Goal: Participate in discussion: Engage in conversation with other users on a specific topic

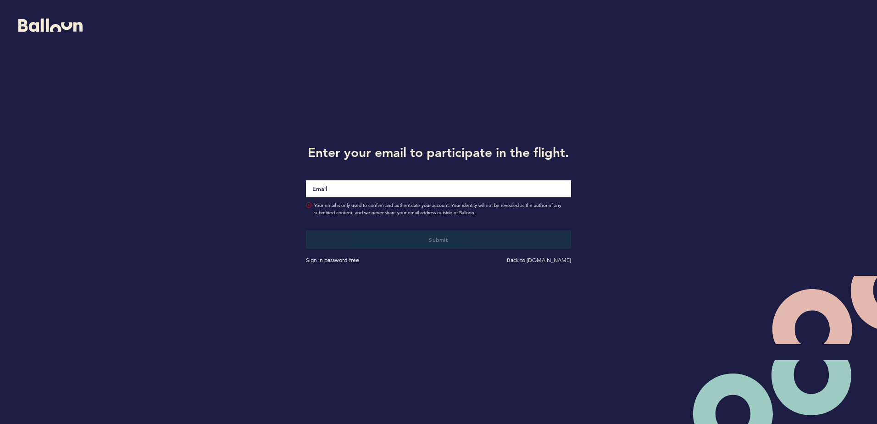
click at [358, 191] on input "Email" at bounding box center [438, 188] width 265 height 17
type input "[EMAIL_ADDRESS][DOMAIN_NAME]"
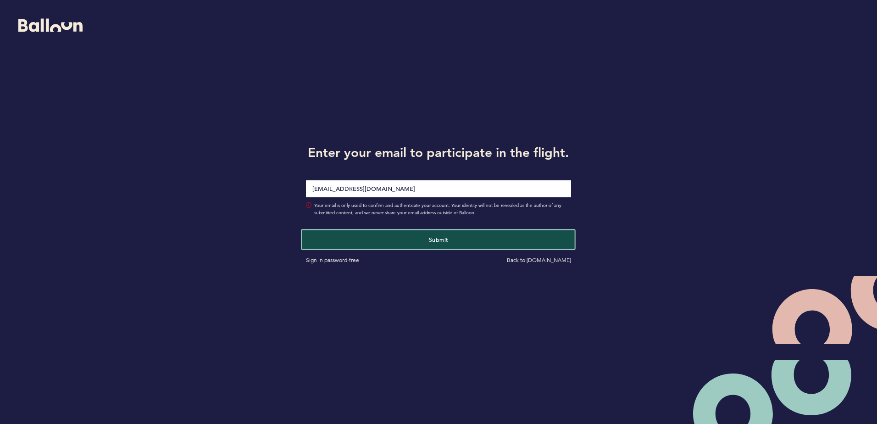
click at [407, 238] on button "Submit" at bounding box center [438, 239] width 273 height 19
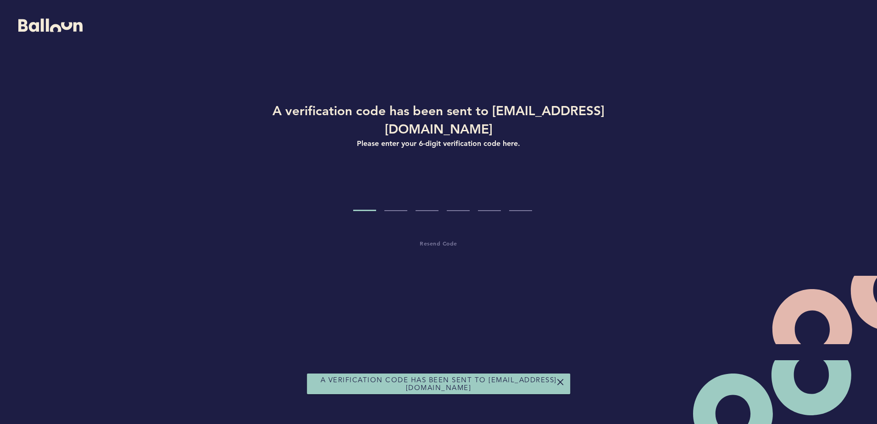
click at [368, 193] on div "A verification code has been sent to [EMAIL_ADDRESS][DOMAIN_NAME] Please enter …" at bounding box center [438, 202] width 439 height 203
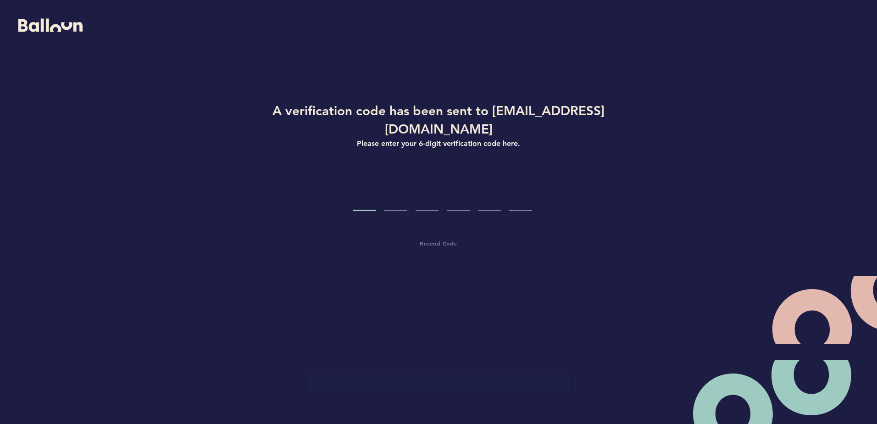
type input "1"
type input "4"
type input "5"
type input "1"
type input "9"
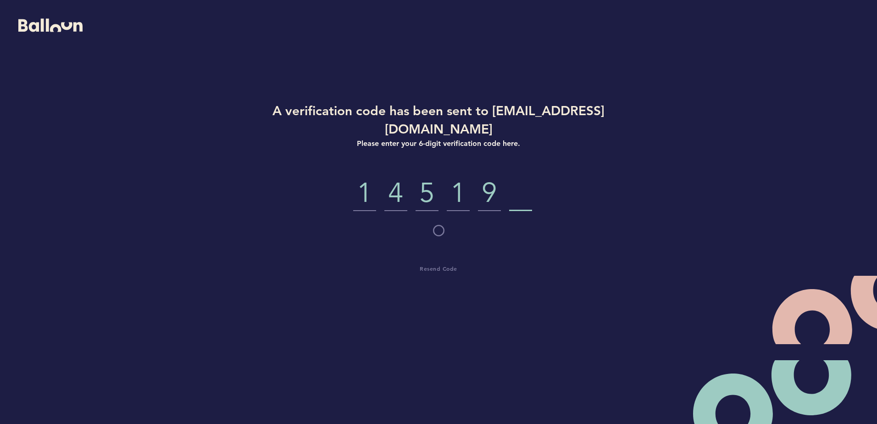
type input "9"
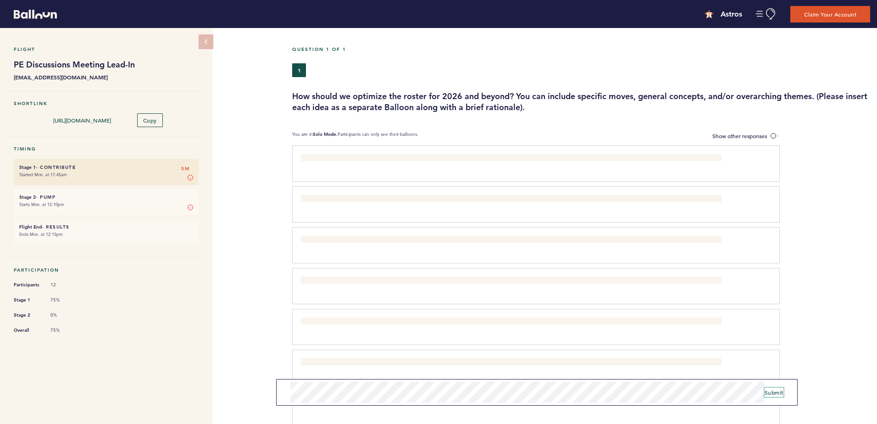
click at [774, 393] on span "Submit" at bounding box center [774, 392] width 19 height 7
click at [774, 400] on form "Submit" at bounding box center [536, 395] width 521 height 21
click at [772, 398] on span "Submit" at bounding box center [774, 395] width 19 height 7
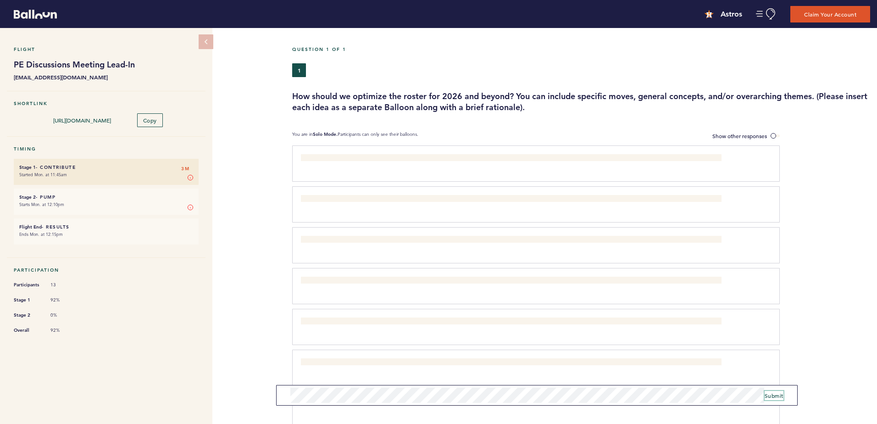
click at [770, 396] on span "Submit" at bounding box center [774, 395] width 19 height 7
click at [557, 403] on form "Submit" at bounding box center [536, 395] width 521 height 21
click at [768, 396] on span "Submit" at bounding box center [774, 395] width 19 height 7
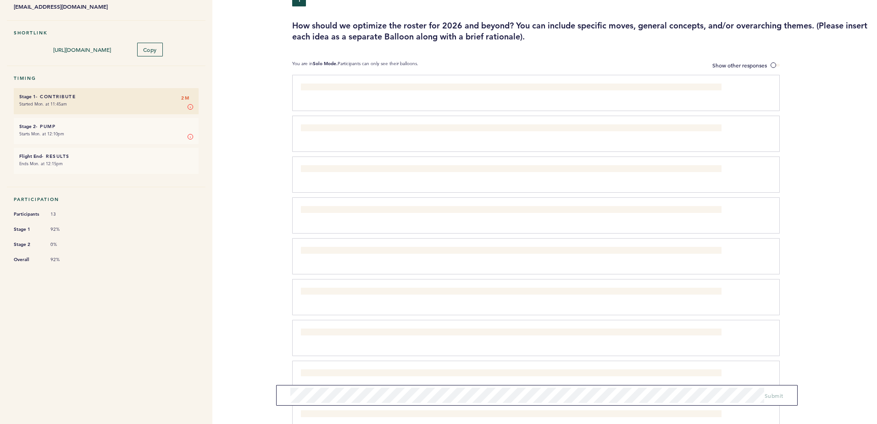
scroll to position [71, 0]
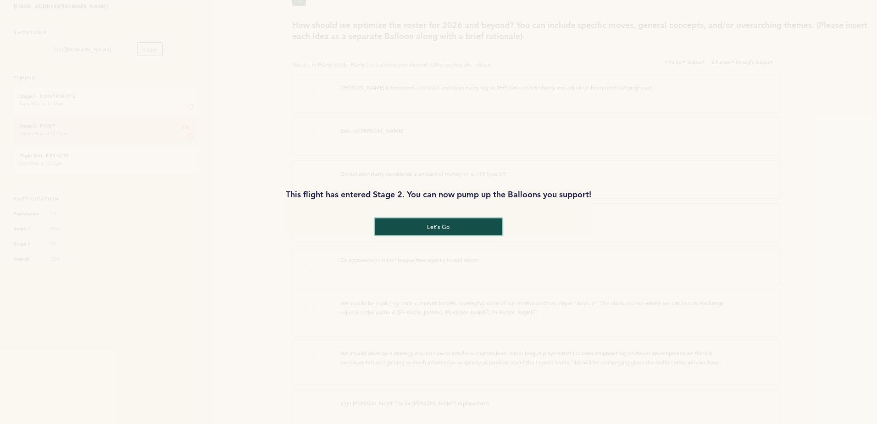
click at [434, 226] on button "let's go" at bounding box center [439, 226] width 128 height 17
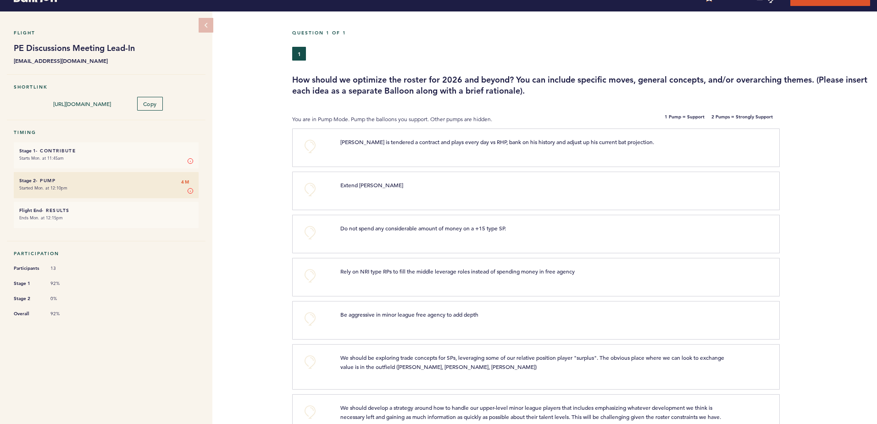
scroll to position [17, 0]
click at [423, 228] on span "Do not spend any considerable amount of money on a +15 type SP." at bounding box center [423, 227] width 166 height 7
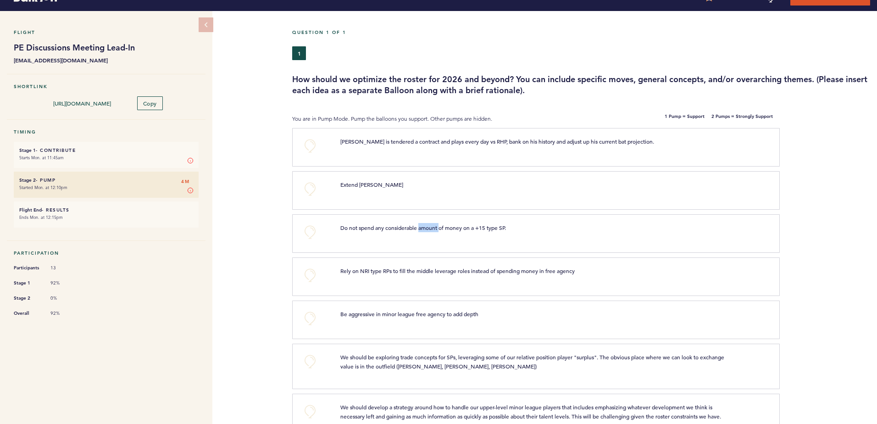
click at [423, 228] on span "Do not spend any considerable amount of money on a +15 type SP." at bounding box center [423, 227] width 166 height 7
drag, startPoint x: 423, startPoint y: 228, endPoint x: 443, endPoint y: 228, distance: 19.3
click at [443, 228] on span "Do not spend any considerable amount of money on a +15 type SP." at bounding box center [423, 227] width 166 height 7
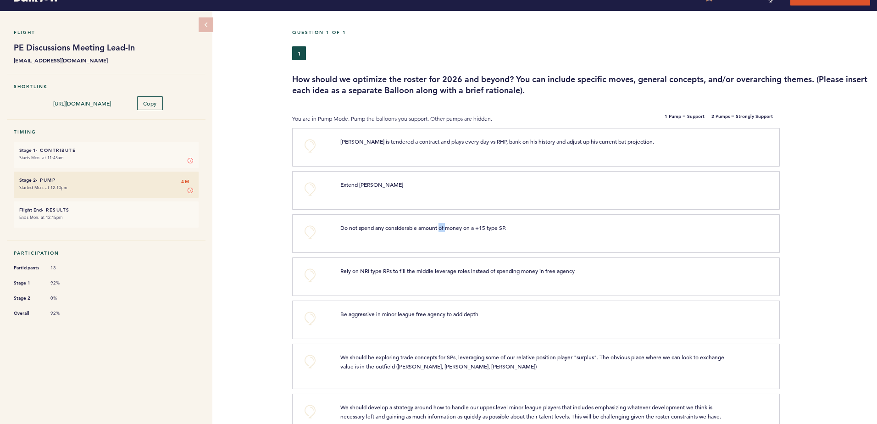
click at [443, 228] on span "Do not spend any considerable amount of money on a +15 type SP." at bounding box center [423, 227] width 166 height 7
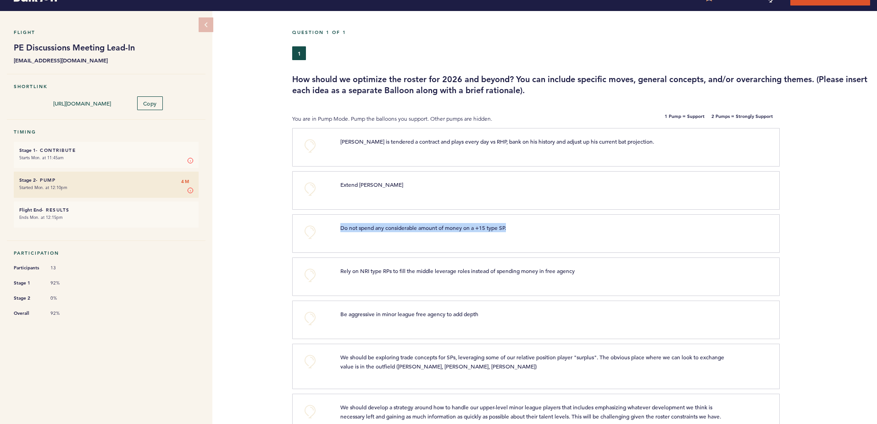
click at [443, 228] on span "Do not spend any considerable amount of money on a +15 type SP." at bounding box center [423, 227] width 166 height 7
drag, startPoint x: 443, startPoint y: 228, endPoint x: 466, endPoint y: 228, distance: 23.4
click at [466, 228] on span "Do not spend any considerable amount of money on a +15 type SP." at bounding box center [423, 227] width 166 height 7
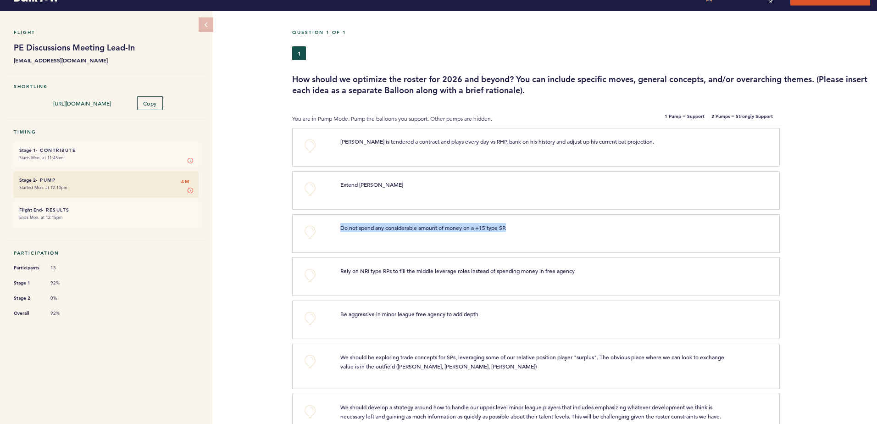
drag, startPoint x: 466, startPoint y: 228, endPoint x: 442, endPoint y: 231, distance: 24.0
click at [442, 231] on p "Do not spend any considerable amount of money on a +15 type SP." at bounding box center [532, 227] width 384 height 9
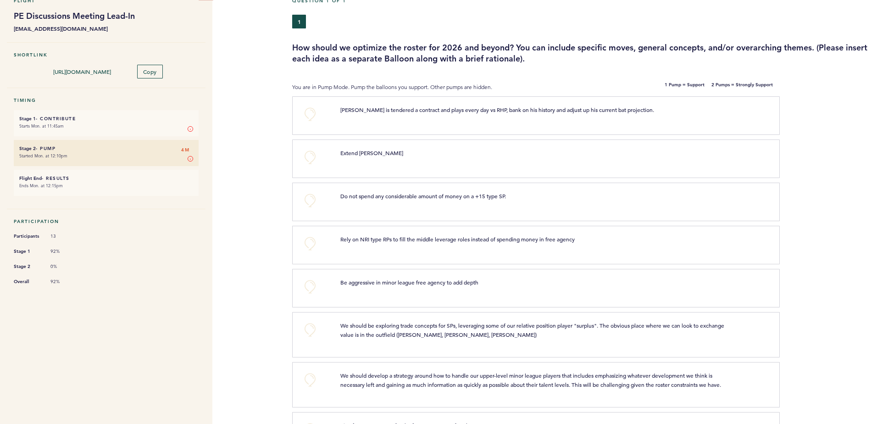
scroll to position [49, 0]
click at [411, 289] on div "Be aggressive in minor league free agency to add depth clear submit" at bounding box center [551, 286] width 434 height 18
drag, startPoint x: 411, startPoint y: 289, endPoint x: 386, endPoint y: 241, distance: 54.0
click at [386, 241] on span "Rely on NRI type RPs to fill the middle leverage roles instead of spending mone…" at bounding box center [457, 238] width 234 height 7
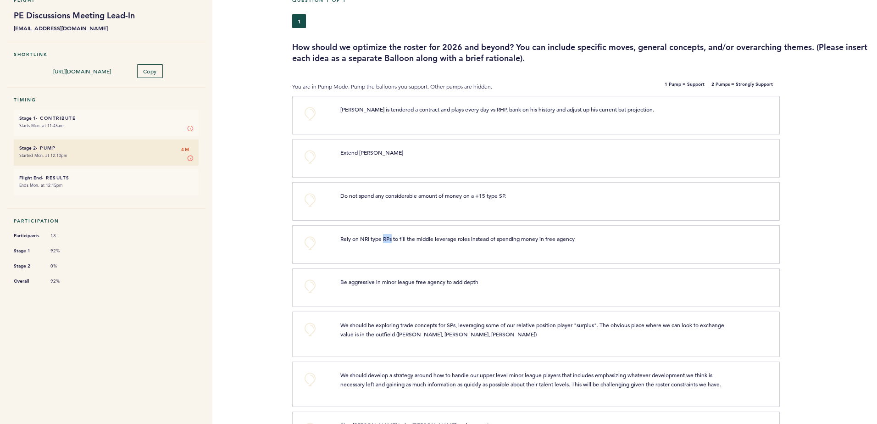
click at [386, 241] on span "Rely on NRI type RPs to fill the middle leverage roles instead of spending mone…" at bounding box center [457, 238] width 234 height 7
drag, startPoint x: 386, startPoint y: 241, endPoint x: 399, endPoint y: 265, distance: 27.5
click at [399, 265] on section "+0 Rely on NRI type RPs to fill the middle leverage roles instead of spending m…" at bounding box center [584, 246] width 585 height 43
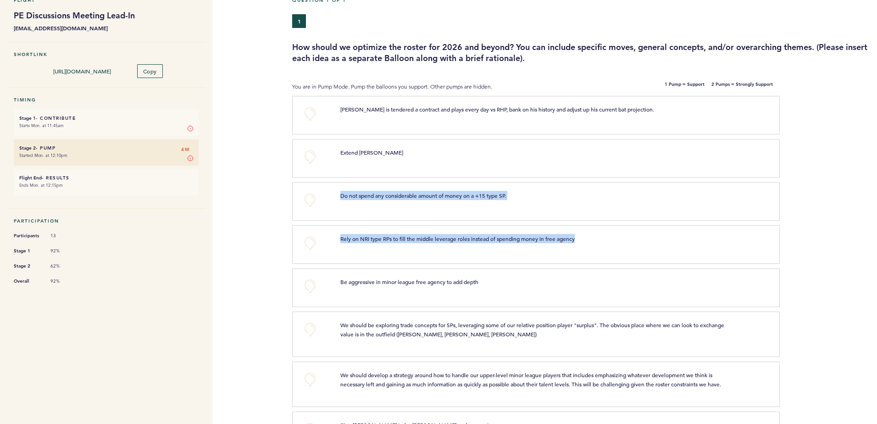
drag, startPoint x: 399, startPoint y: 265, endPoint x: 374, endPoint y: 197, distance: 72.9
click at [374, 197] on span "Do not spend any considerable amount of money on a +15 type SP." at bounding box center [423, 195] width 166 height 7
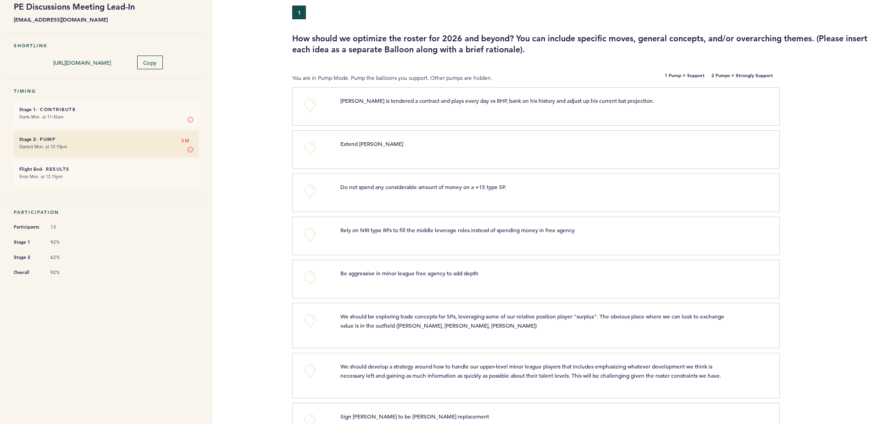
scroll to position [61, 0]
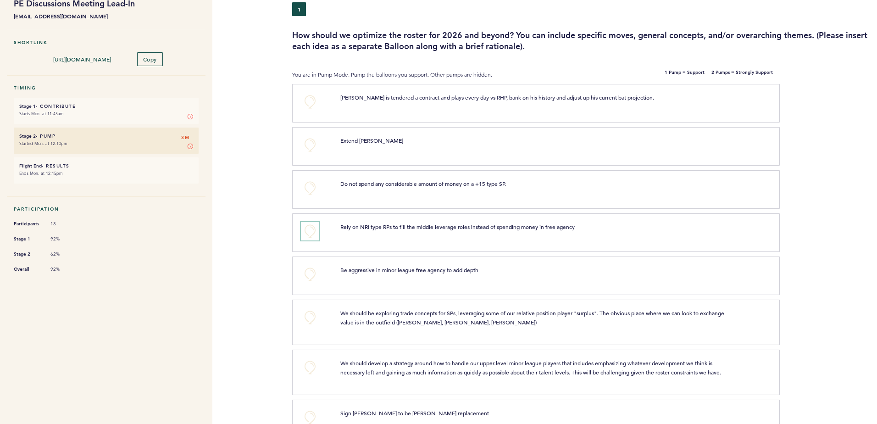
click at [314, 229] on button "+0" at bounding box center [310, 231] width 18 height 18
click at [314, 229] on button "+1" at bounding box center [310, 231] width 18 height 18
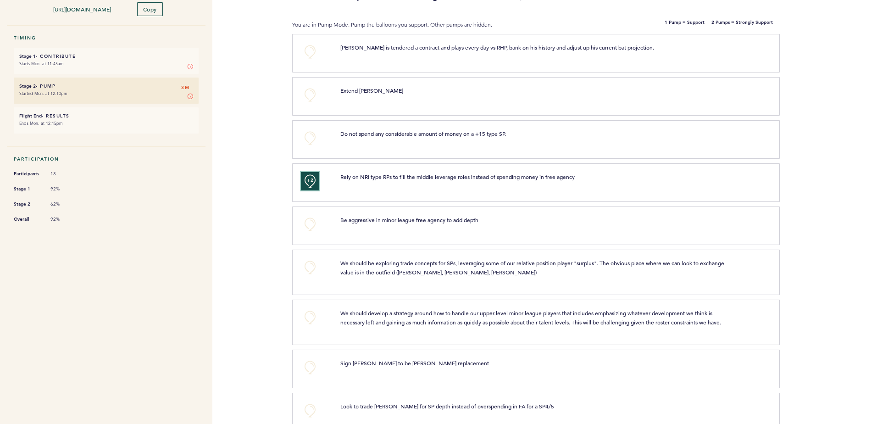
scroll to position [111, 0]
click at [304, 220] on button "+0" at bounding box center [310, 224] width 18 height 18
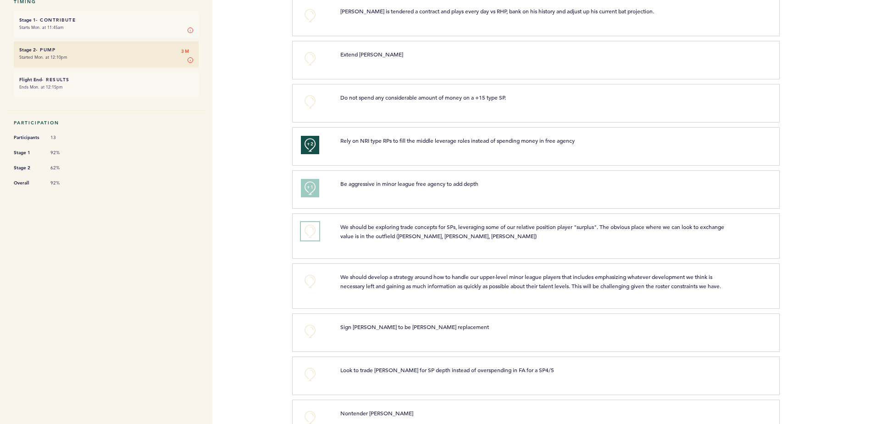
click at [315, 237] on button "+0" at bounding box center [310, 231] width 18 height 18
click at [308, 230] on span "+1" at bounding box center [310, 230] width 6 height 9
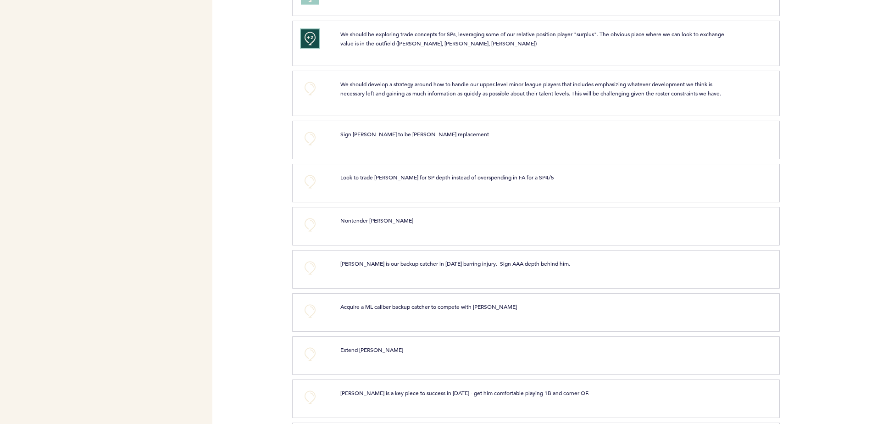
scroll to position [340, 0]
click at [374, 180] on span "Look to trade [PERSON_NAME] for SP depth instead of overspending in FA for a SP…" at bounding box center [447, 176] width 214 height 7
drag, startPoint x: 374, startPoint y: 184, endPoint x: 395, endPoint y: 185, distance: 20.7
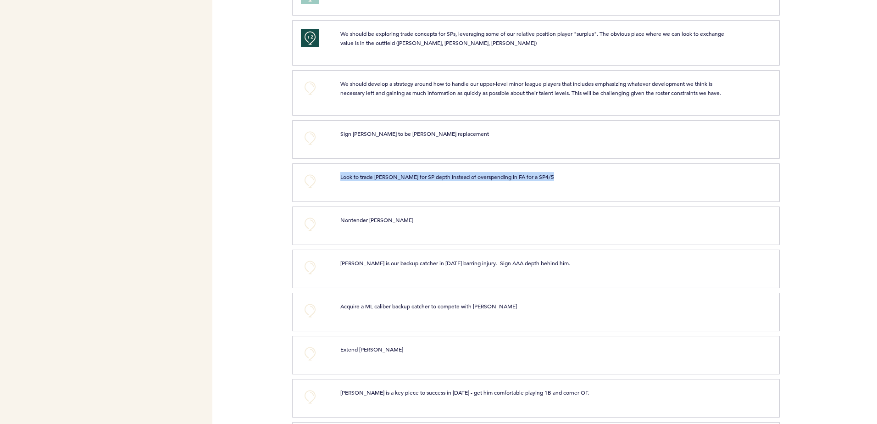
click at [395, 180] on span "Look to trade [PERSON_NAME] for SP depth instead of overspending in FA for a SP…" at bounding box center [447, 176] width 214 height 7
click at [312, 187] on button "+0" at bounding box center [310, 181] width 18 height 18
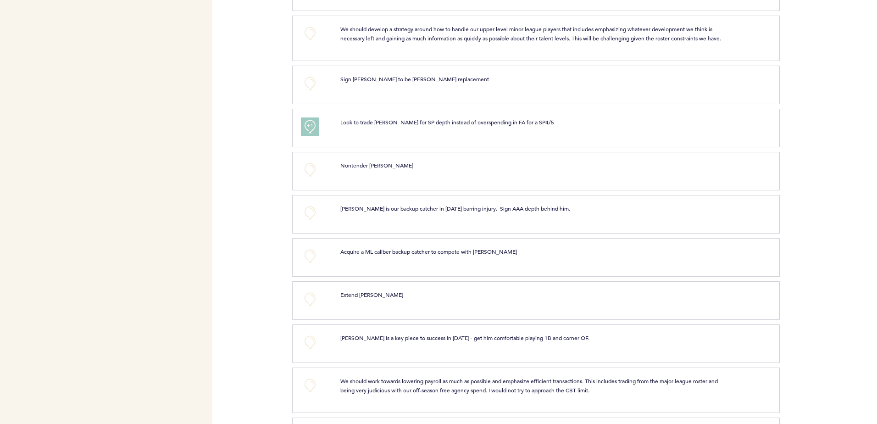
click at [368, 212] on span "[PERSON_NAME] is our backup catcher in [DATE] barring injury. Sign AAA depth be…" at bounding box center [455, 208] width 230 height 7
drag, startPoint x: 368, startPoint y: 215, endPoint x: 397, endPoint y: 216, distance: 28.9
click at [397, 212] on span "[PERSON_NAME] is our backup catcher in [DATE] barring injury. Sign AAA depth be…" at bounding box center [455, 208] width 230 height 7
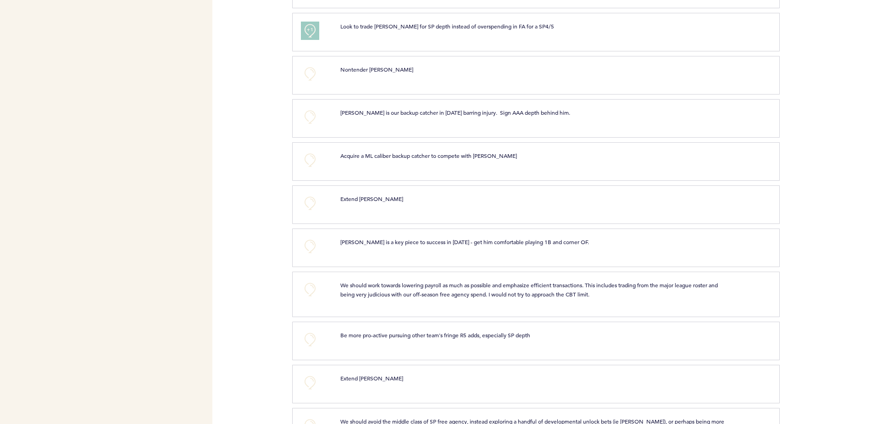
scroll to position [494, 0]
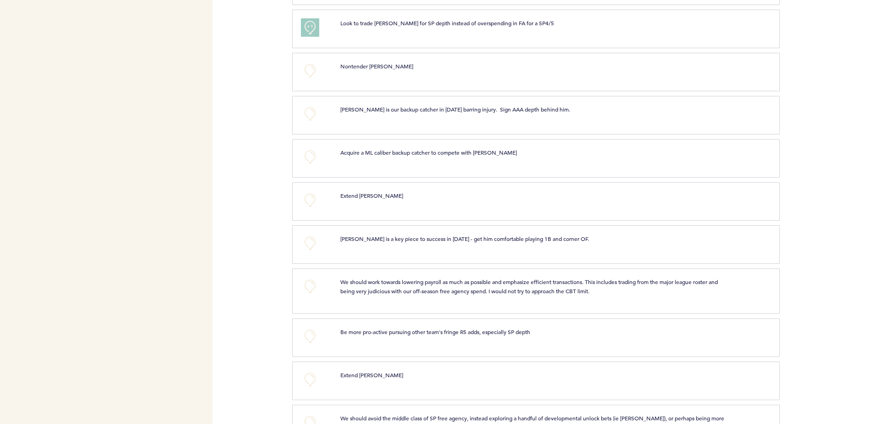
click at [399, 242] on span "[PERSON_NAME] is a key piece to success in [DATE] - get him comfortable playing…" at bounding box center [464, 238] width 249 height 7
drag, startPoint x: 399, startPoint y: 247, endPoint x: 413, endPoint y: 251, distance: 15.0
click at [413, 242] on span "[PERSON_NAME] is a key piece to success in [DATE] - get him comfortable playing…" at bounding box center [464, 238] width 249 height 7
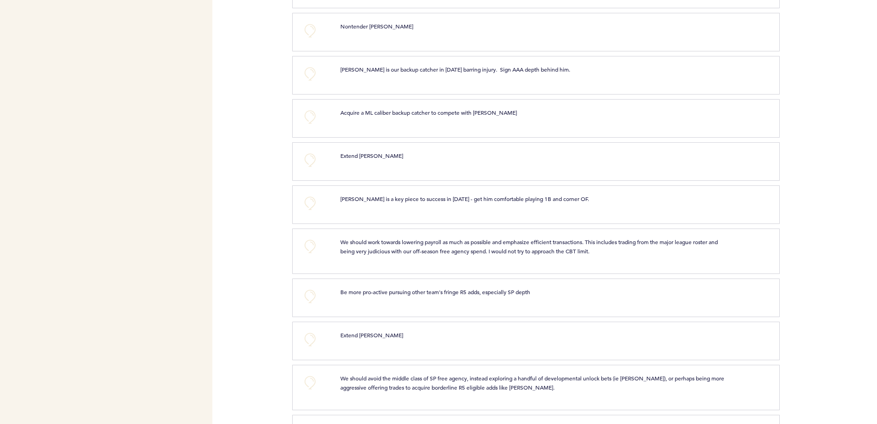
scroll to position [540, 0]
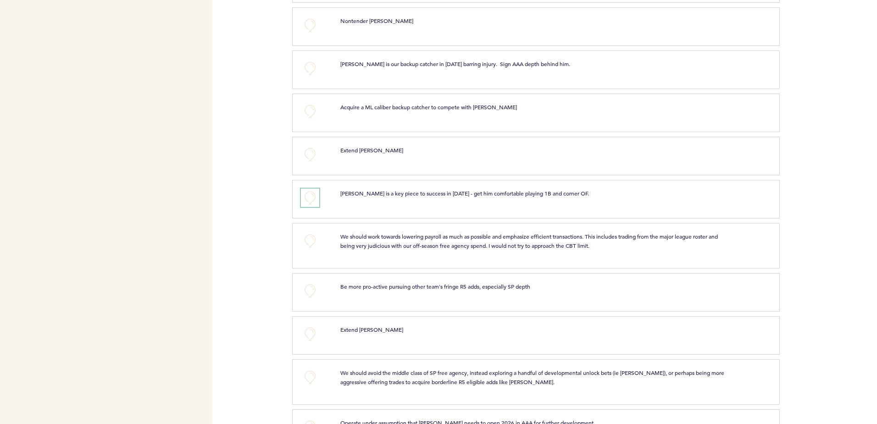
click at [315, 203] on button "+0" at bounding box center [310, 198] width 18 height 18
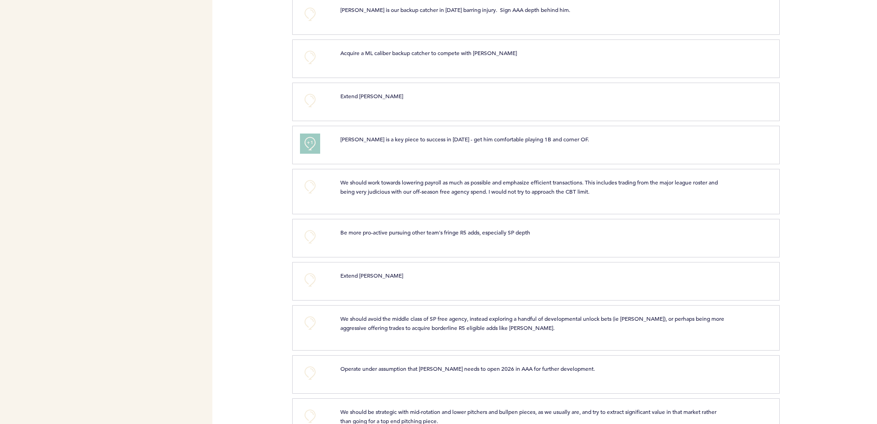
scroll to position [595, 0]
click at [312, 191] on button "+0" at bounding box center [310, 185] width 18 height 18
click at [311, 189] on span "+1" at bounding box center [310, 184] width 6 height 9
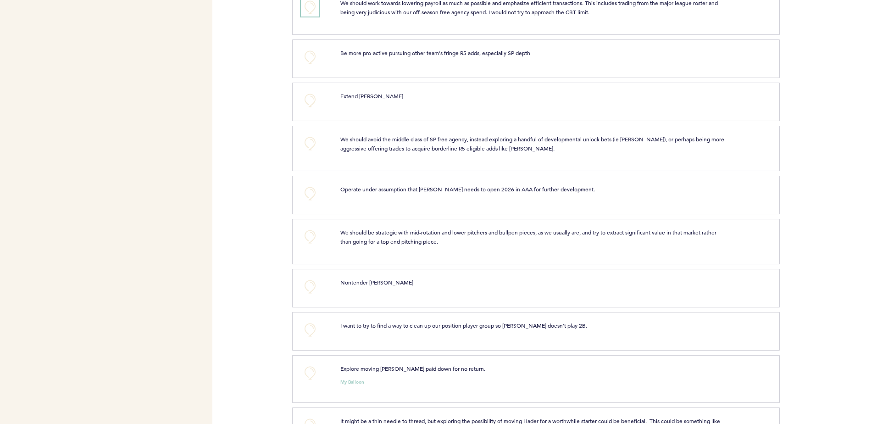
scroll to position [780, 0]
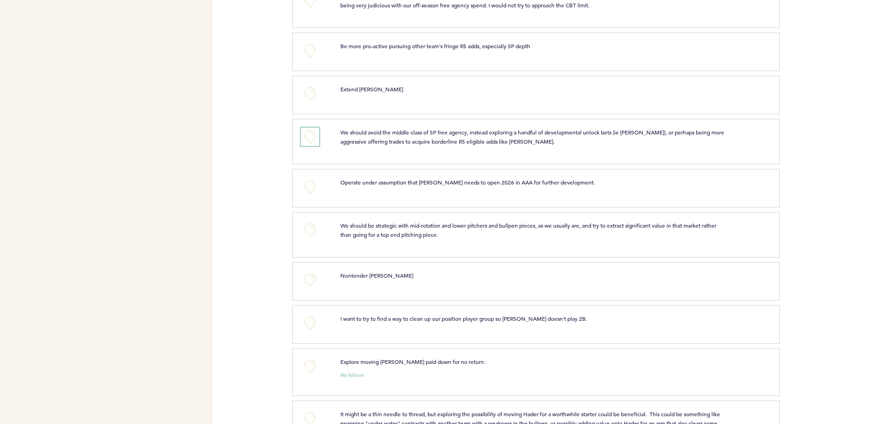
click at [306, 146] on button "+0" at bounding box center [310, 137] width 18 height 18
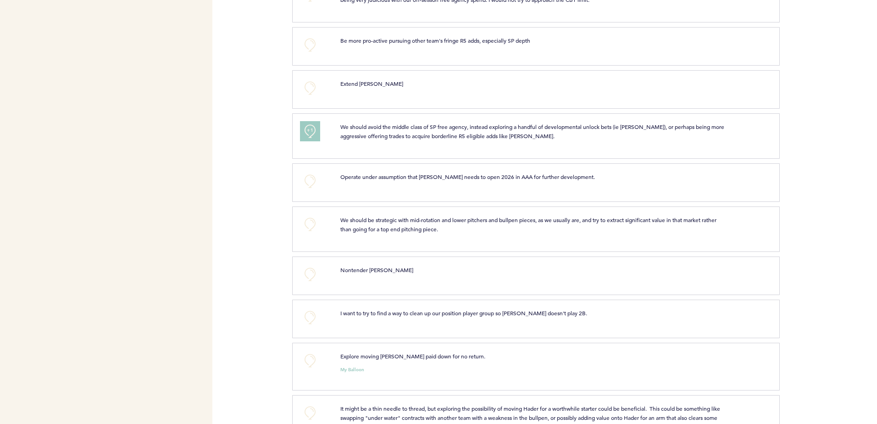
scroll to position [786, 0]
click at [314, 187] on button "+0" at bounding box center [310, 180] width 18 height 18
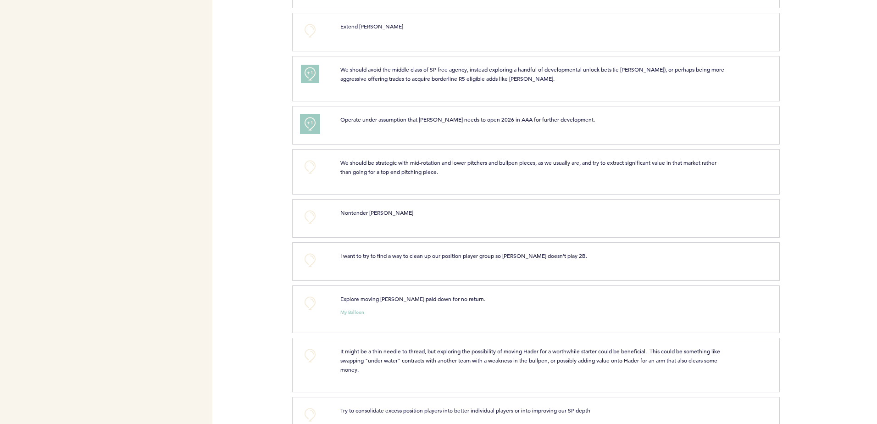
scroll to position [843, 0]
click at [316, 176] on button "+0" at bounding box center [310, 166] width 18 height 18
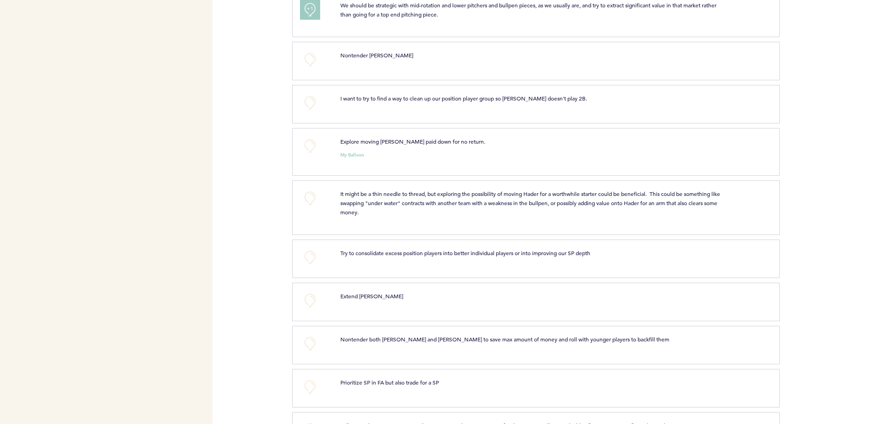
scroll to position [1003, 0]
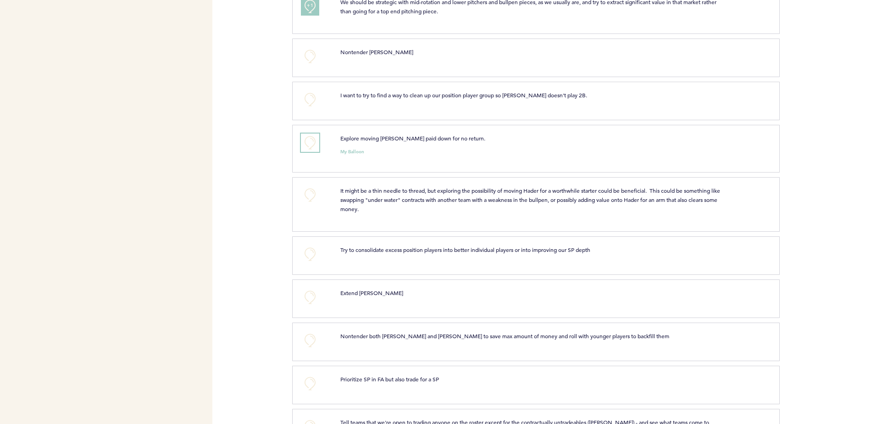
click at [312, 146] on button "+0" at bounding box center [310, 143] width 18 height 18
click at [356, 99] on span "I want to try to find a way to clean up our position player group so [PERSON_NA…" at bounding box center [463, 94] width 247 height 7
drag, startPoint x: 356, startPoint y: 101, endPoint x: 346, endPoint y: 102, distance: 9.6
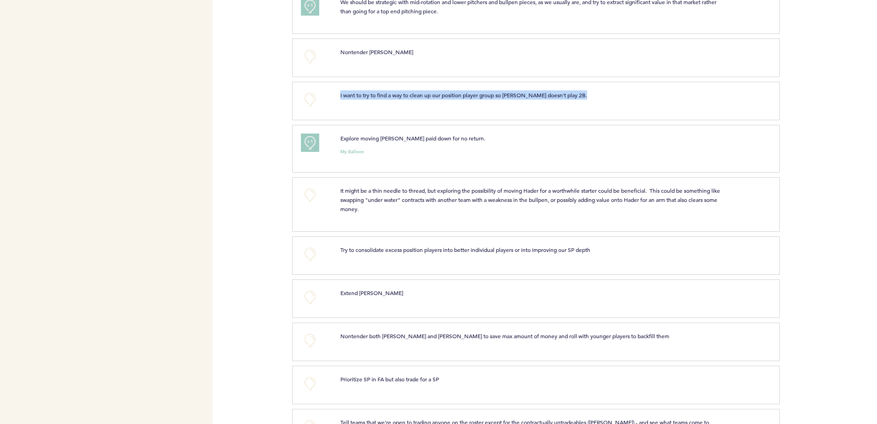
click at [346, 99] on span "I want to try to find a way to clean up our position player group so [PERSON_NA…" at bounding box center [463, 94] width 247 height 7
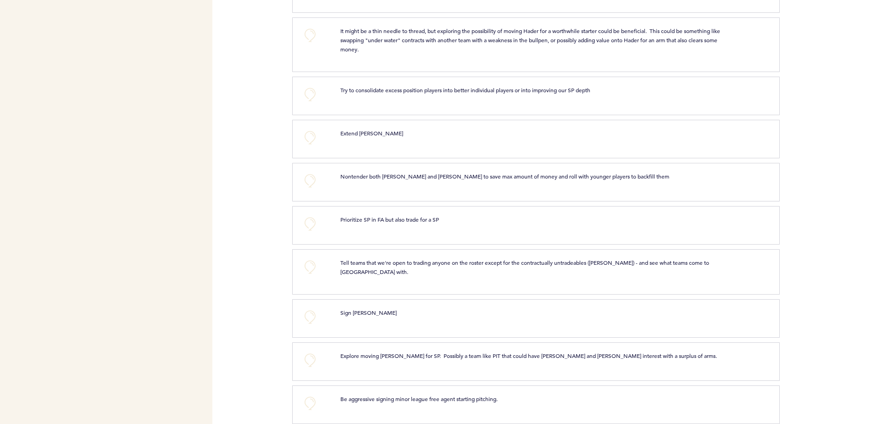
scroll to position [1164, 0]
click at [308, 273] on button "+0" at bounding box center [310, 266] width 18 height 18
click at [308, 270] on span "+1" at bounding box center [310, 265] width 6 height 9
click at [308, 270] on span "+2" at bounding box center [310, 265] width 6 height 9
click at [308, 273] on button "+0" at bounding box center [310, 266] width 18 height 18
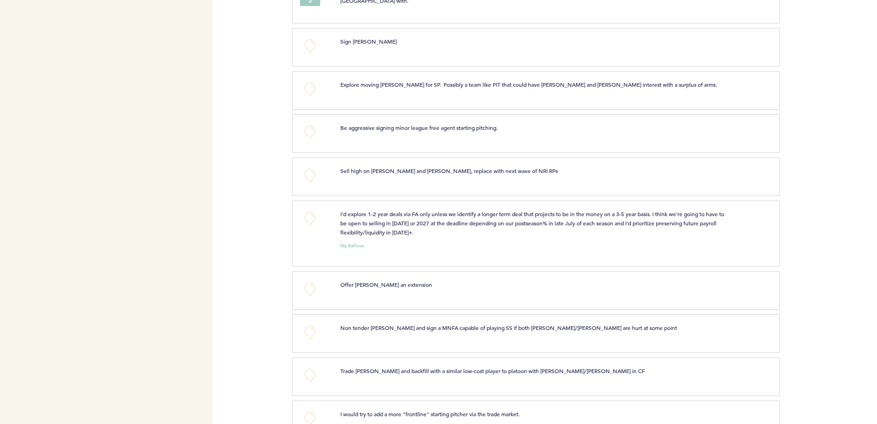
scroll to position [1435, 0]
click at [306, 94] on button "+0" at bounding box center [310, 88] width 18 height 18
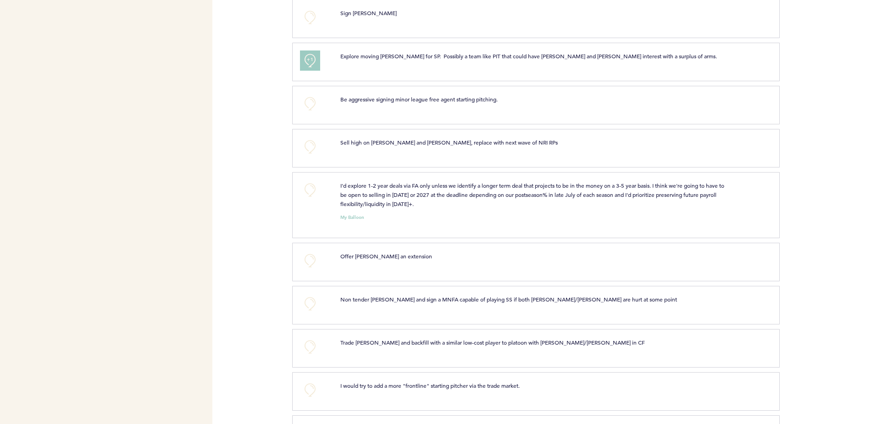
scroll to position [1463, 0]
click at [309, 154] on button "+0" at bounding box center [310, 146] width 18 height 18
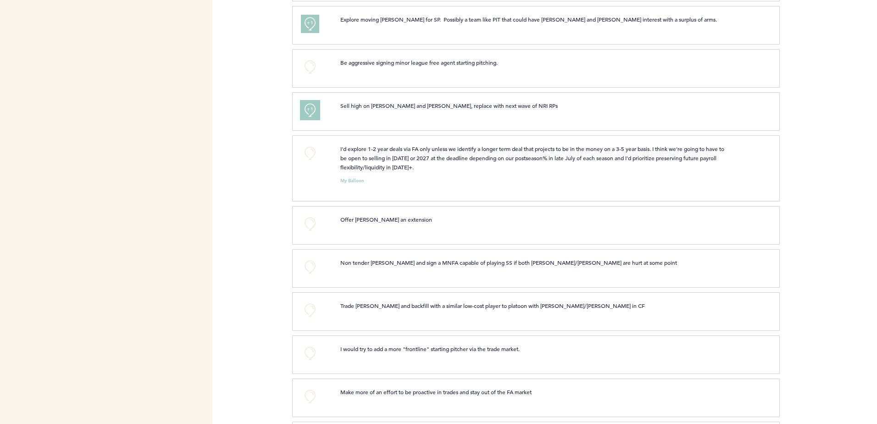
scroll to position [1501, 0]
click at [316, 159] on button "+0" at bounding box center [310, 152] width 18 height 18
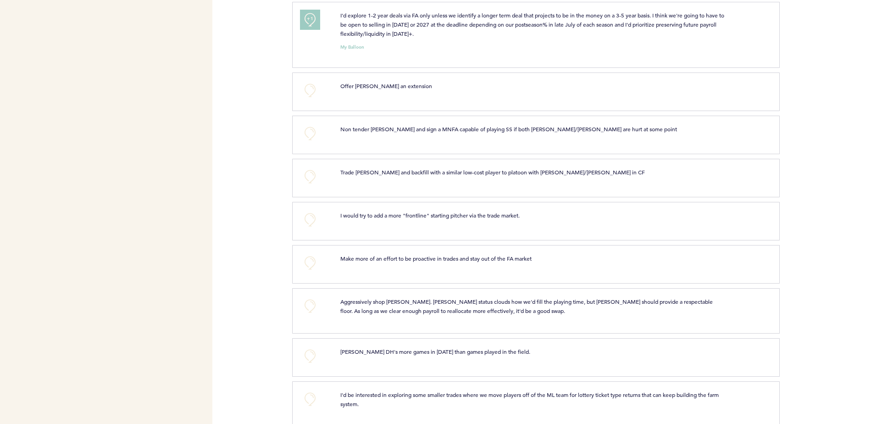
scroll to position [1646, 0]
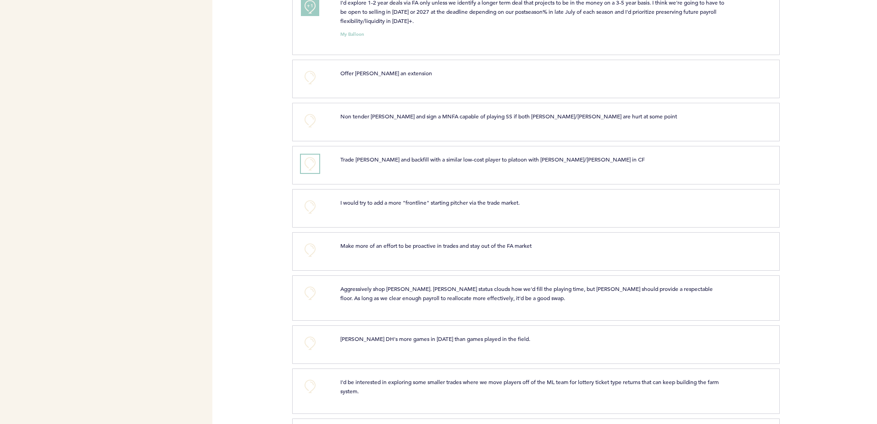
click at [312, 173] on button "+0" at bounding box center [310, 164] width 18 height 18
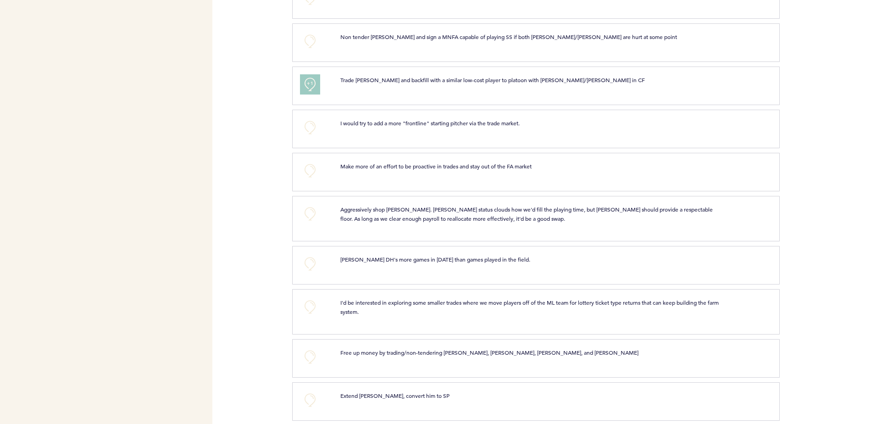
scroll to position [1725, 0]
click at [315, 180] on button "+0" at bounding box center [310, 171] width 18 height 18
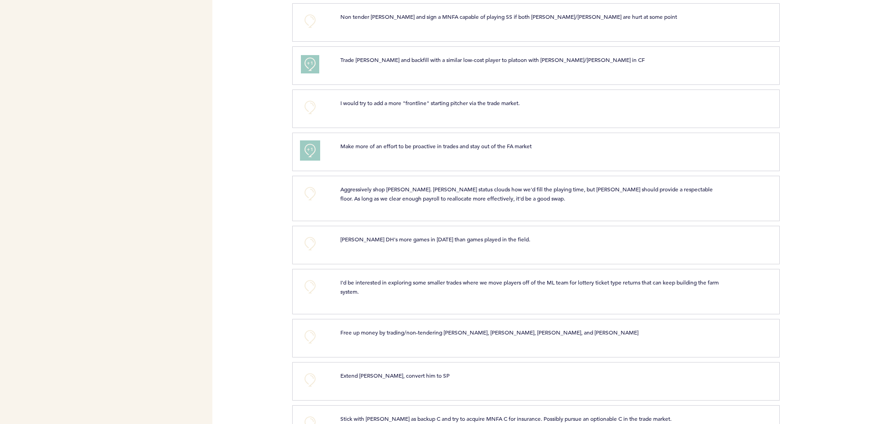
scroll to position [1755, 0]
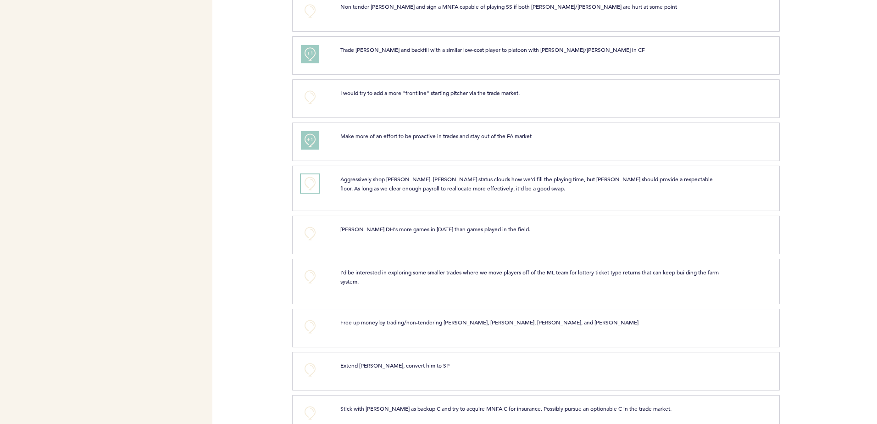
click at [310, 192] on button "+0" at bounding box center [310, 183] width 18 height 18
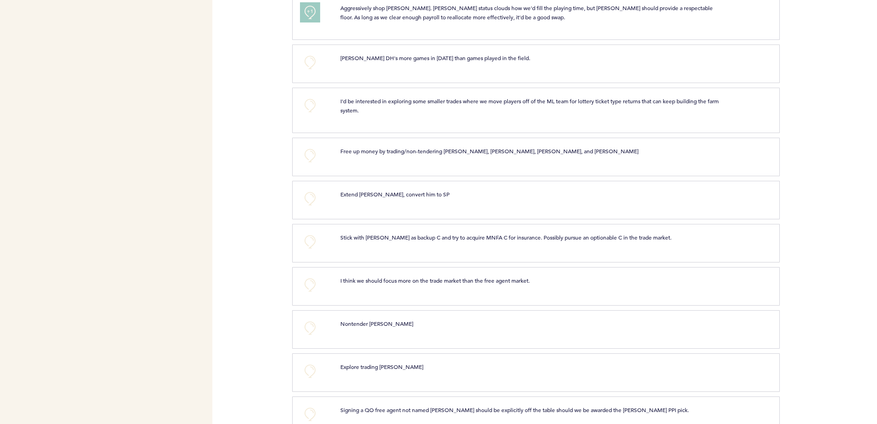
scroll to position [1927, 0]
click at [312, 247] on button "+0" at bounding box center [310, 241] width 18 height 18
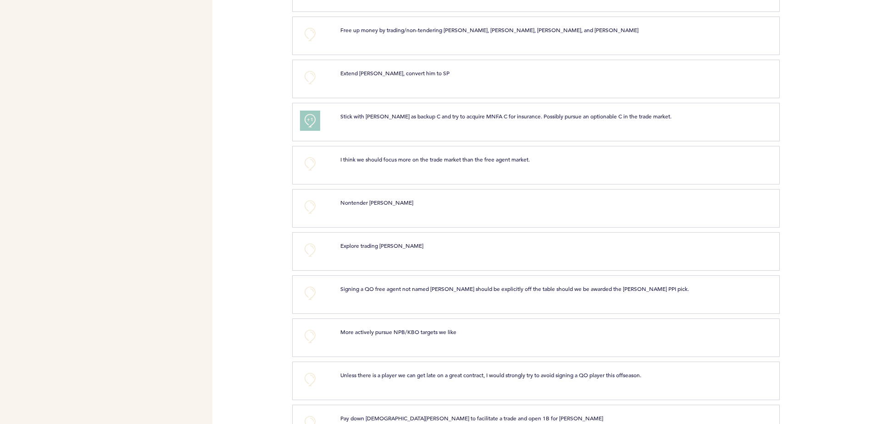
scroll to position [2119, 0]
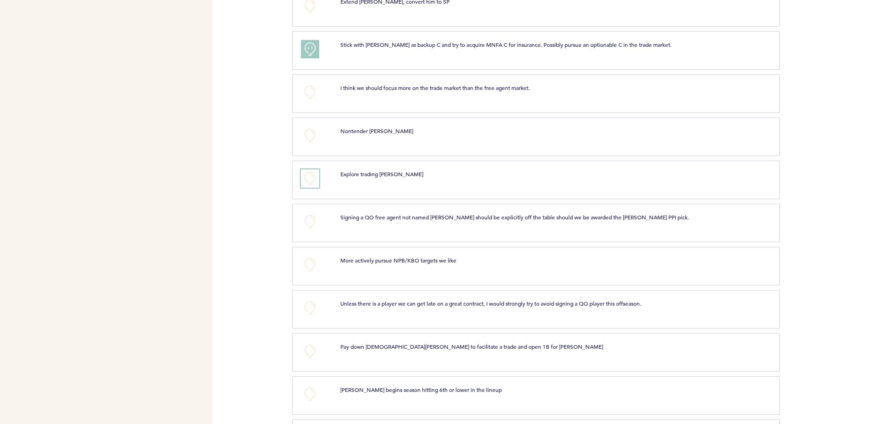
click at [317, 187] on button "+0" at bounding box center [310, 178] width 18 height 18
click at [306, 230] on button "+0" at bounding box center [310, 221] width 18 height 18
click at [306, 230] on button "+1" at bounding box center [310, 221] width 18 height 18
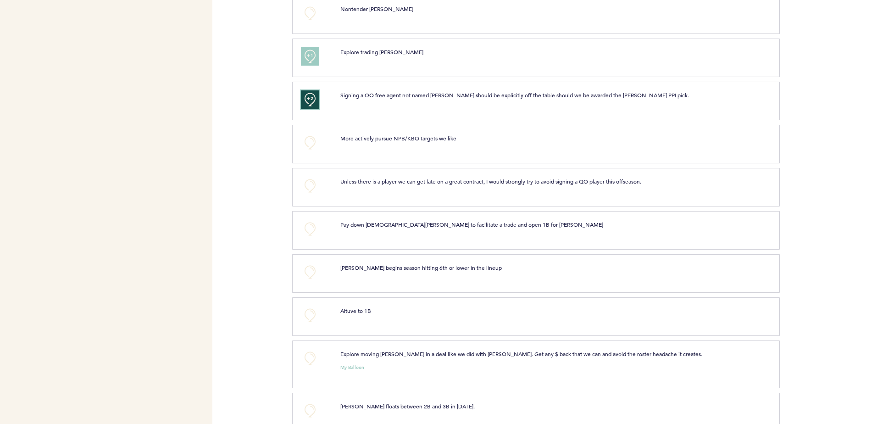
scroll to position [2244, 0]
click at [307, 150] on button "+0" at bounding box center [310, 140] width 18 height 18
click at [307, 186] on button "+0" at bounding box center [310, 183] width 18 height 18
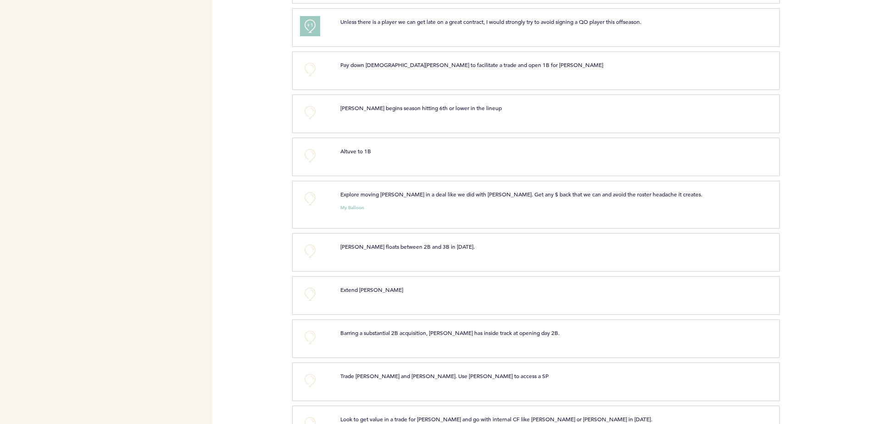
scroll to position [2404, 0]
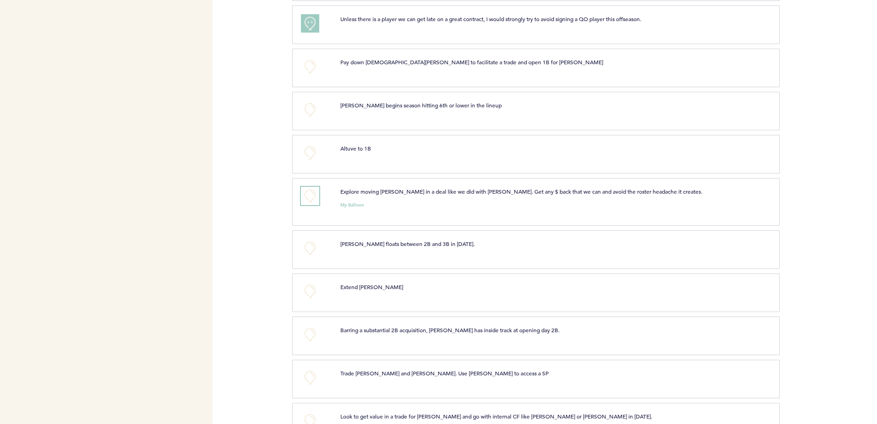
click at [309, 205] on button "+0" at bounding box center [310, 196] width 18 height 18
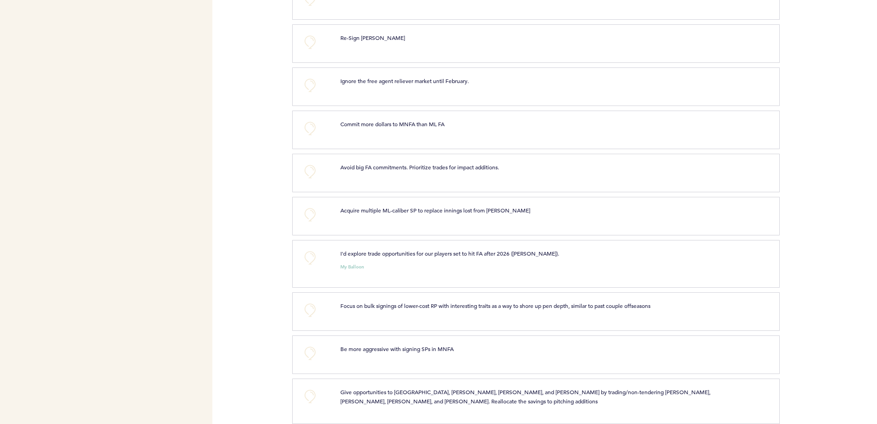
scroll to position [2826, 0]
click at [314, 266] on button "+0" at bounding box center [310, 257] width 18 height 18
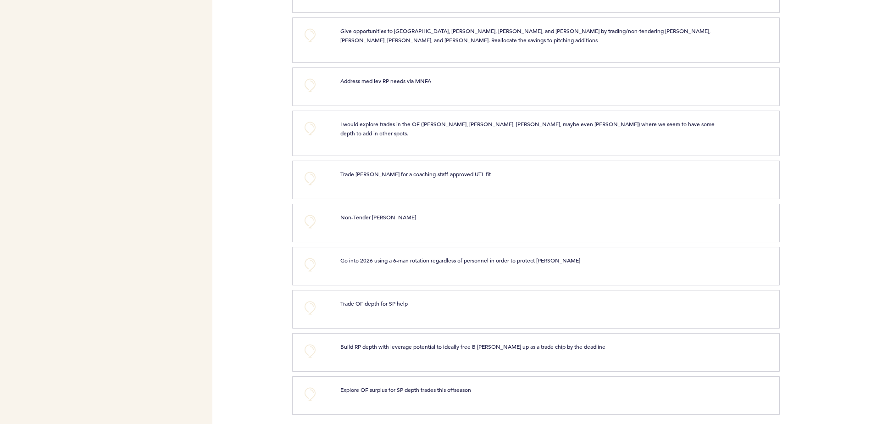
scroll to position [3193, 0]
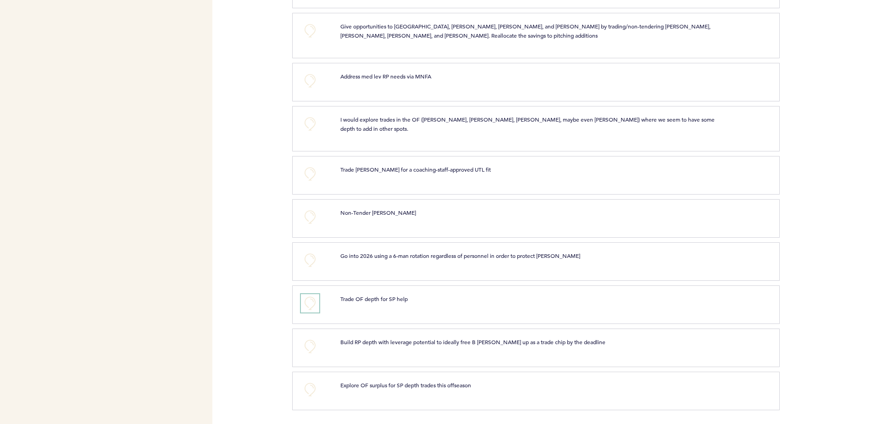
click at [307, 311] on button "+0" at bounding box center [310, 303] width 18 height 18
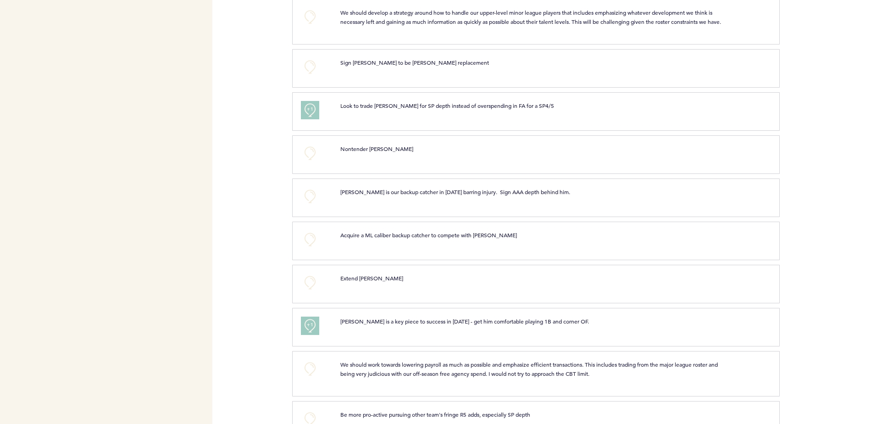
scroll to position [0, 0]
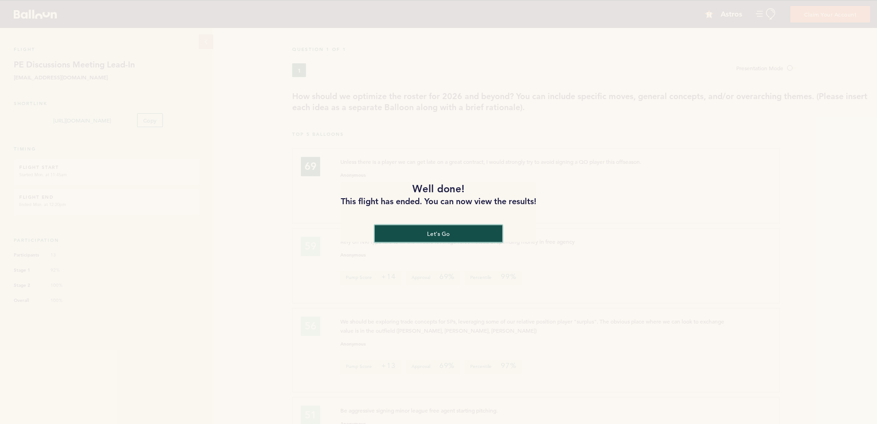
click at [457, 233] on button "let's go" at bounding box center [439, 233] width 128 height 17
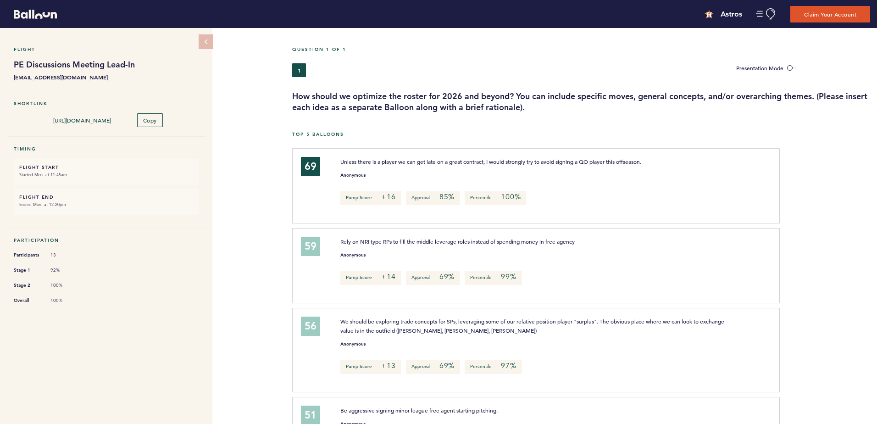
click at [468, 159] on span "Unless there is a player we can get late on a great contract, I would strongly …" at bounding box center [490, 161] width 301 height 7
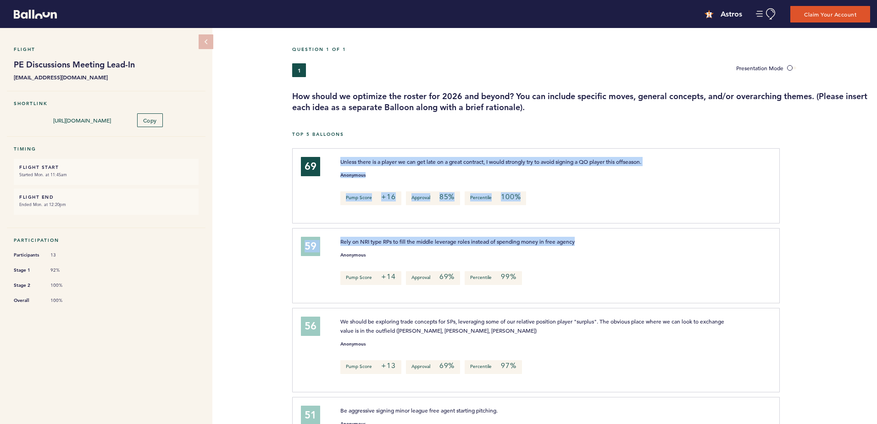
drag, startPoint x: 468, startPoint y: 159, endPoint x: 501, endPoint y: 237, distance: 84.3
click at [501, 237] on div "69 Unless there is a player we can get late on a great contract, I would strong…" at bounding box center [584, 352] width 571 height 408
click at [501, 237] on p "Rely on NRI type RPs to fill the middle leverage roles instead of spending mone…" at bounding box center [532, 241] width 384 height 9
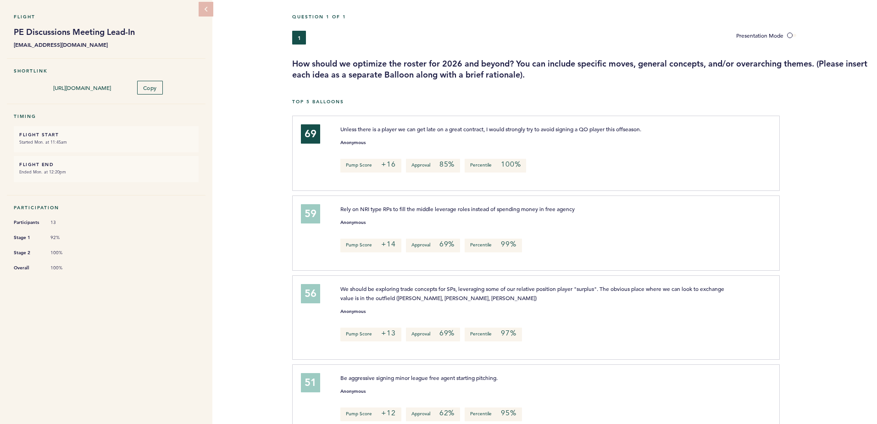
scroll to position [34, 0]
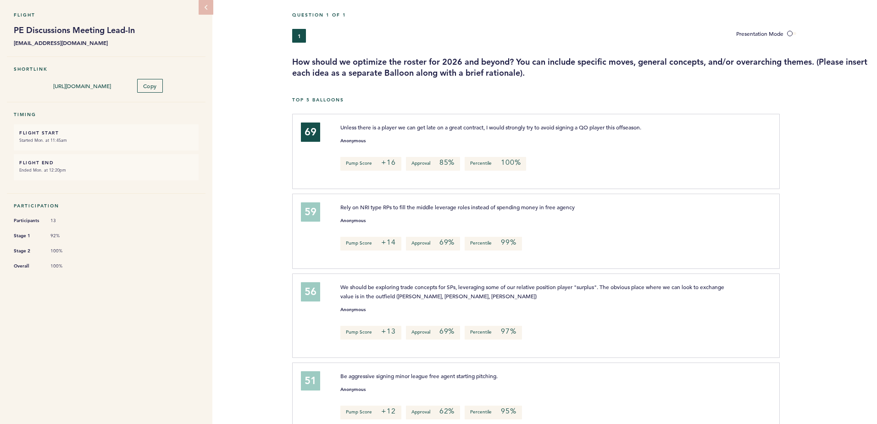
click at [394, 205] on span "Rely on NRI type RPs to fill the middle leverage roles instead of spending mone…" at bounding box center [457, 206] width 234 height 7
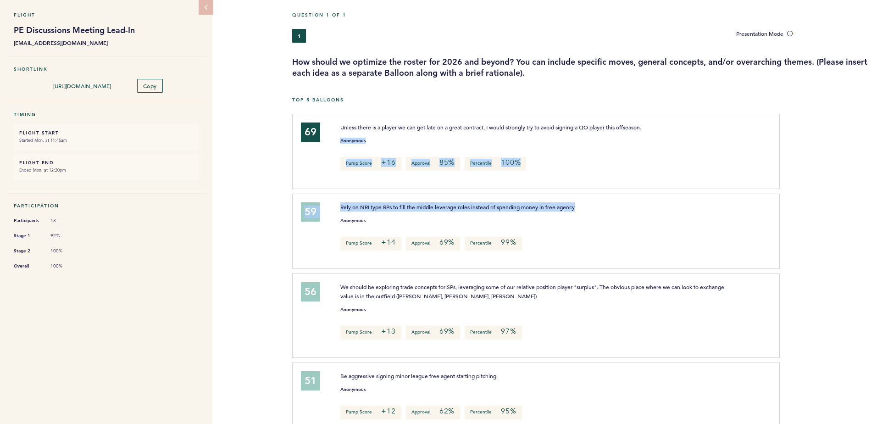
drag, startPoint x: 394, startPoint y: 205, endPoint x: 379, endPoint y: 137, distance: 69.7
click at [379, 137] on div "69 Unless there is a player we can get late on a great contract, I would strong…" at bounding box center [584, 318] width 571 height 408
click at [379, 137] on div "Anonymous" at bounding box center [551, 138] width 434 height 9
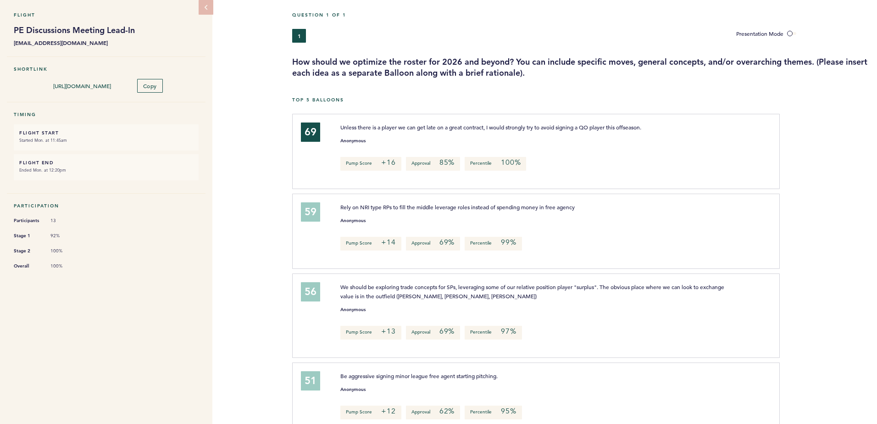
click at [361, 121] on div "69 Unless there is a player we can get late on a great contract, I would strong…" at bounding box center [535, 151] width 487 height 75
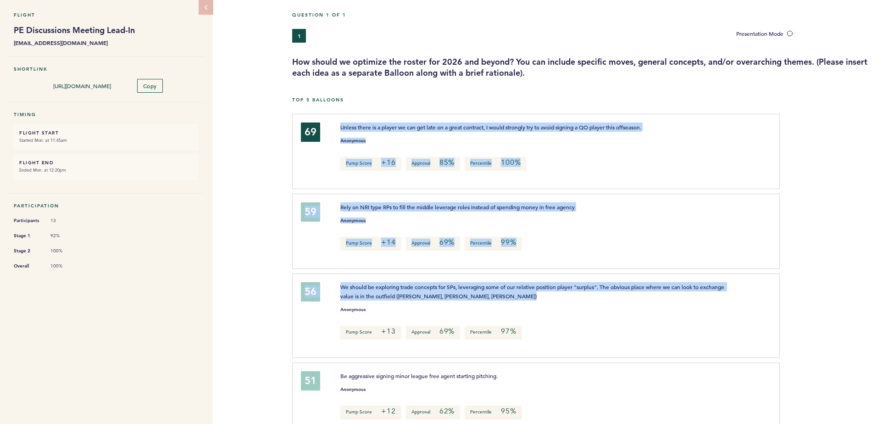
drag, startPoint x: 361, startPoint y: 121, endPoint x: 490, endPoint y: 294, distance: 215.6
click at [490, 294] on div "69 Unless there is a player we can get late on a great contract, I would strong…" at bounding box center [584, 318] width 571 height 408
click at [490, 294] on p "We should be exploring trade concepts for SPs, leveraging some of our relative …" at bounding box center [532, 291] width 384 height 18
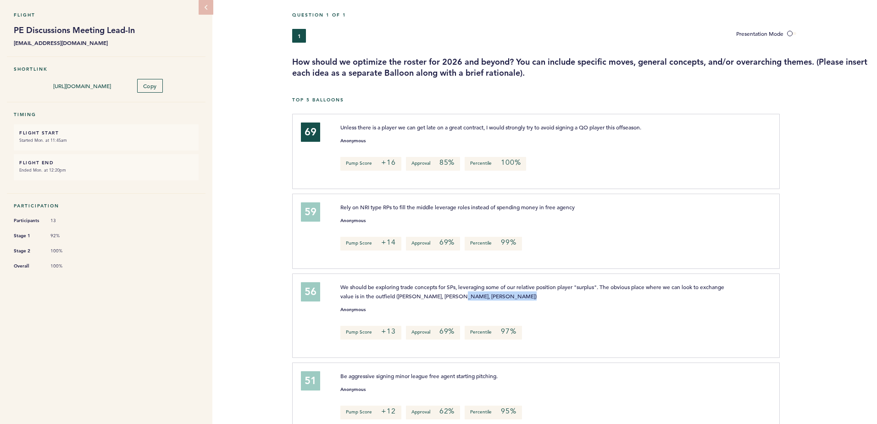
click at [490, 294] on p "We should be exploring trade concepts for SPs, leveraging some of our relative …" at bounding box center [532, 291] width 384 height 18
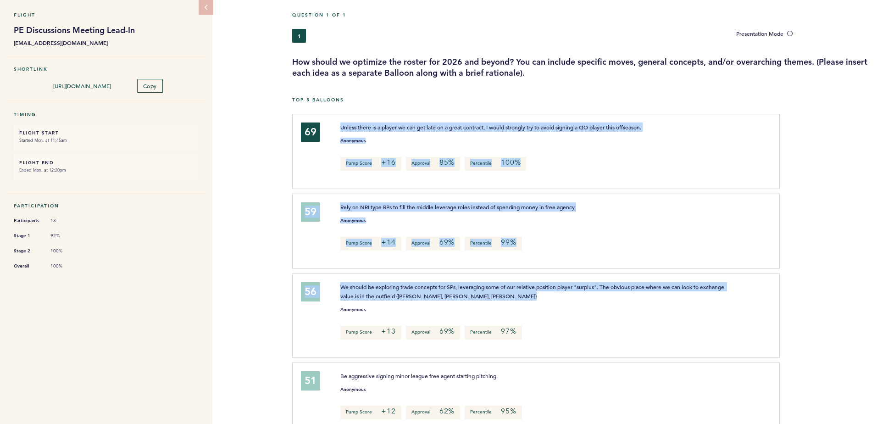
drag, startPoint x: 490, startPoint y: 294, endPoint x: 384, endPoint y: 121, distance: 202.9
click at [384, 121] on div "69 Unless there is a player we can get late on a great contract, I would strong…" at bounding box center [584, 318] width 571 height 408
click at [384, 121] on div "69 Unless there is a player we can get late on a great contract, I would strong…" at bounding box center [535, 151] width 487 height 75
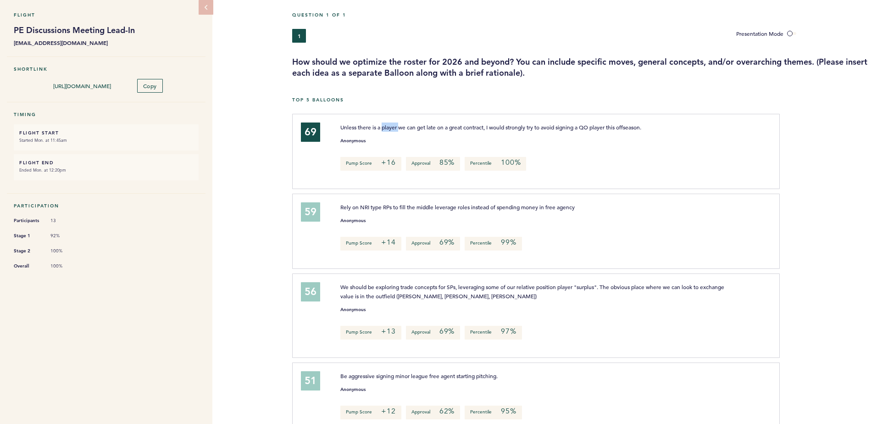
click at [384, 121] on div "69 Unless there is a player we can get late on a great contract, I would strong…" at bounding box center [535, 151] width 487 height 75
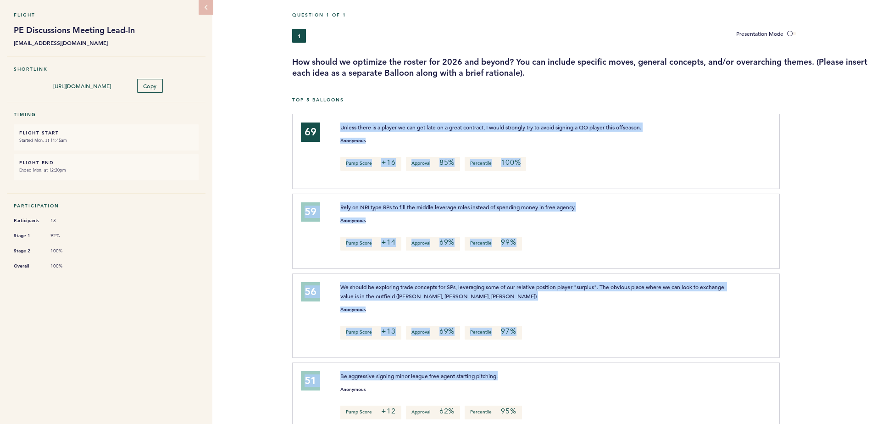
drag, startPoint x: 384, startPoint y: 121, endPoint x: 546, endPoint y: 375, distance: 301.5
click at [546, 375] on div "69 Unless there is a player we can get late on a great contract, I would strong…" at bounding box center [584, 318] width 571 height 408
click at [546, 375] on p "Be aggressive signing minor league free agent starting pitching." at bounding box center [532, 375] width 384 height 9
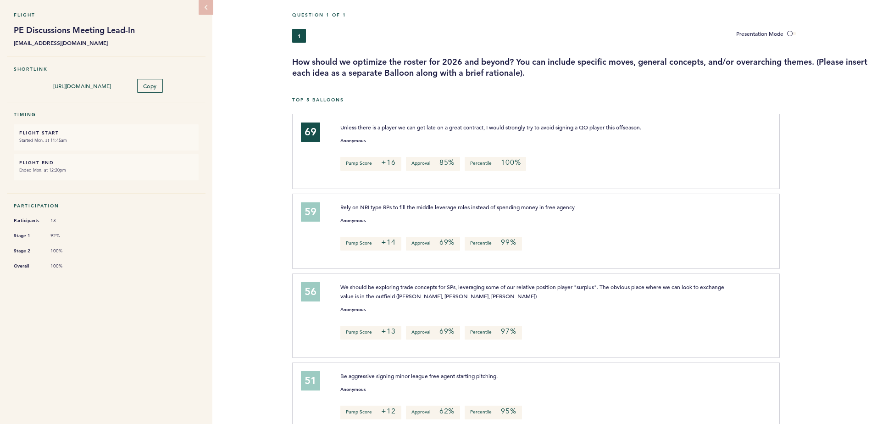
click at [546, 375] on p "Be aggressive signing minor league free agent starting pitching." at bounding box center [532, 375] width 384 height 9
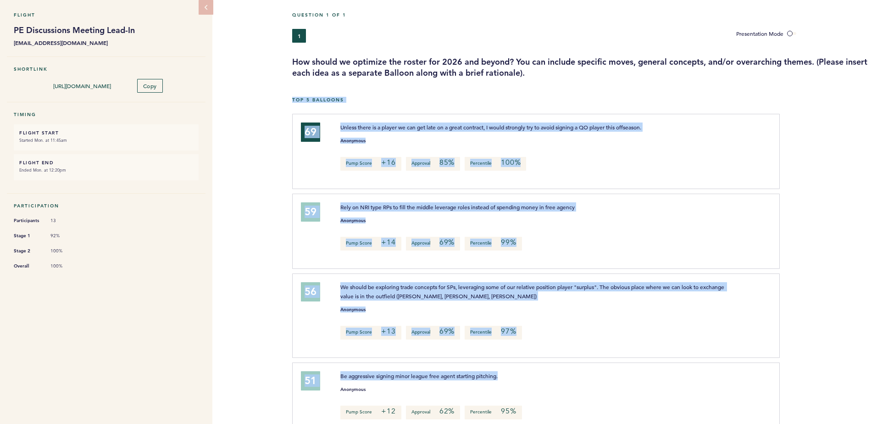
drag, startPoint x: 546, startPoint y: 375, endPoint x: 296, endPoint y: 111, distance: 363.2
drag, startPoint x: 296, startPoint y: 111, endPoint x: 335, endPoint y: 102, distance: 39.6
click at [335, 102] on div "Top 5 Balloons" at bounding box center [584, 105] width 585 height 17
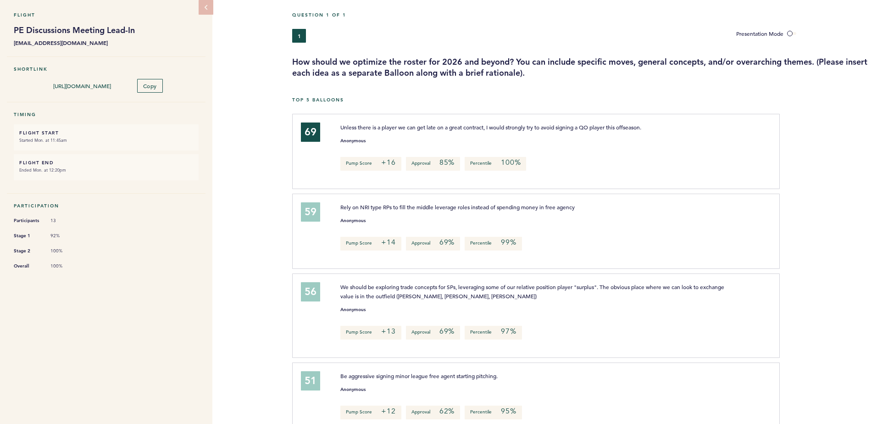
click at [335, 102] on div "Top 5 Balloons" at bounding box center [584, 105] width 585 height 17
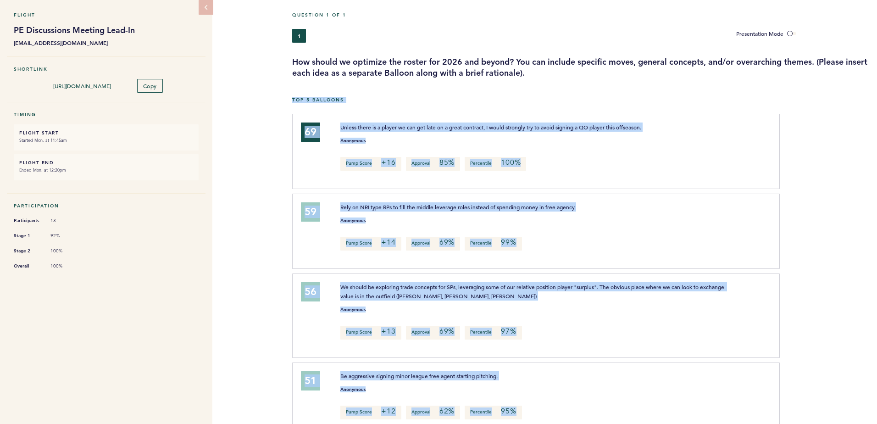
drag, startPoint x: 335, startPoint y: 102, endPoint x: 550, endPoint y: 405, distance: 371.2
click at [550, 406] on div "Pump Score +12 Approval 62% Percentile 95%" at bounding box center [551, 413] width 434 height 14
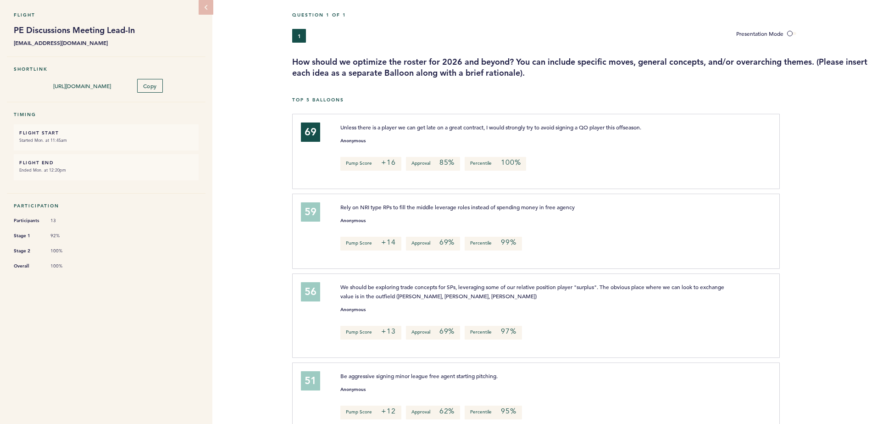
click at [550, 406] on div "Pump Score +12 Approval 62% Percentile 95%" at bounding box center [551, 413] width 434 height 14
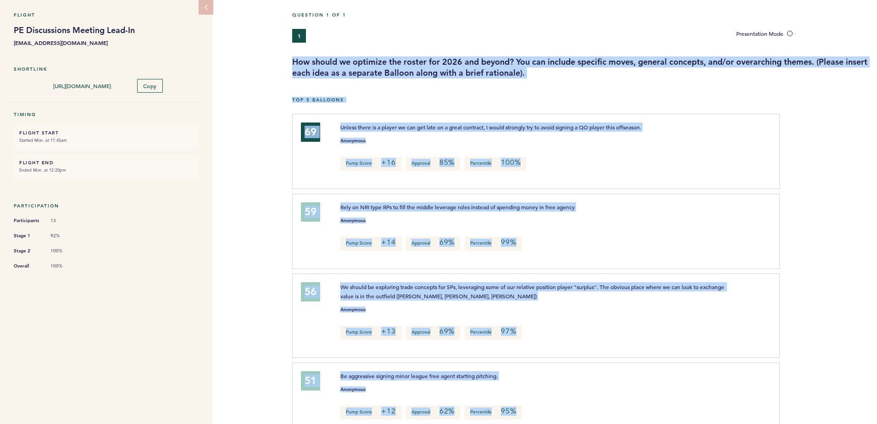
drag, startPoint x: 550, startPoint y: 405, endPoint x: 299, endPoint y: 57, distance: 428.9
click at [299, 57] on h3 "How should we optimize the roster for 2026 and beyond? You can include specific…" at bounding box center [581, 67] width 578 height 22
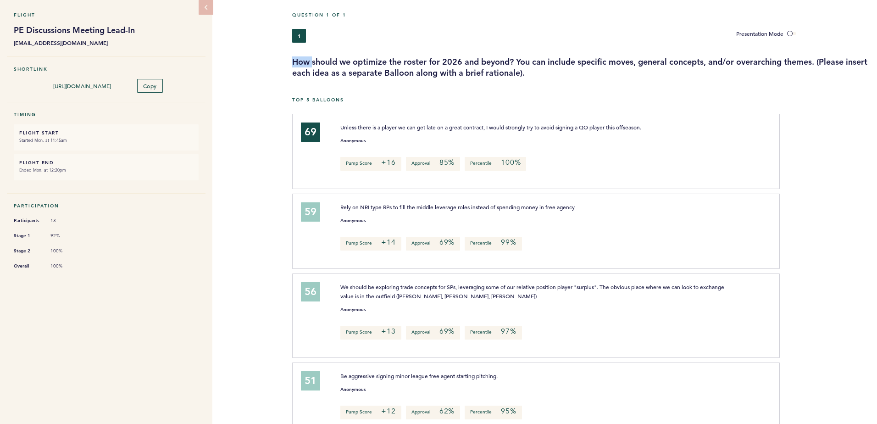
click at [299, 57] on h3 "How should we optimize the roster for 2026 and beyond? You can include specific…" at bounding box center [581, 67] width 578 height 22
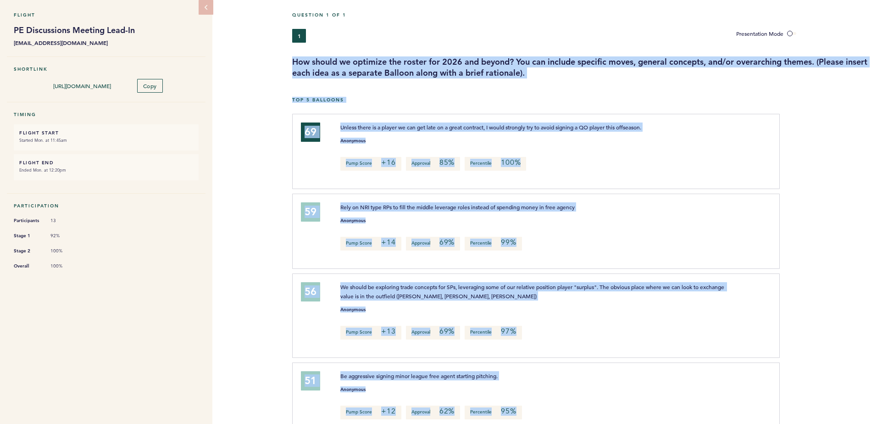
drag, startPoint x: 299, startPoint y: 57, endPoint x: 560, endPoint y: 404, distance: 434.4
